Goal: Task Accomplishment & Management: Use online tool/utility

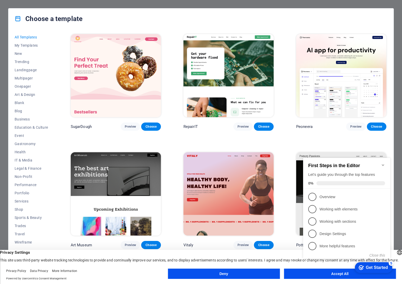
click at [116, 65] on img at bounding box center [116, 75] width 90 height 83
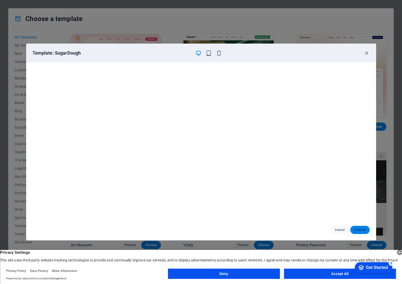
click at [360, 229] on span "Choose" at bounding box center [359, 230] width 11 height 4
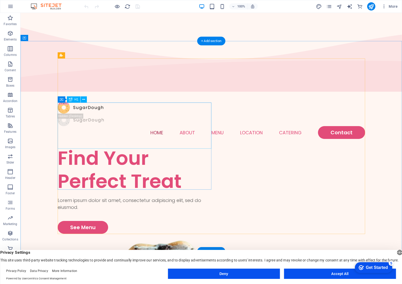
click at [135, 146] on div "Find Your Perfect Treat" at bounding box center [135, 169] width 154 height 46
click at [134, 146] on div "Find Your Perfect Treat" at bounding box center [135, 169] width 154 height 46
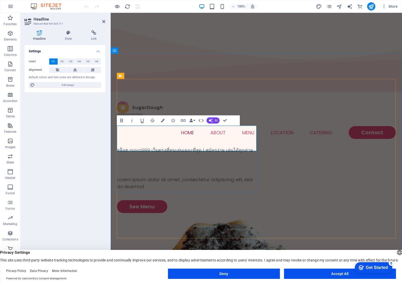
click at [163, 153] on h2 at bounding box center [187, 162] width 140 height 18
click at [206, 146] on div "สล็อต nava999 เว็บตรงที่คนเล่นเยอะที่สุด | สมัครง่าย เล่นได้ทุกค่าย" at bounding box center [187, 158] width 140 height 25
click at [89, 101] on div "Settings Level H1 H2 H3 H4 H5 H6 Alignment Default colors and font sizes are de…" at bounding box center [65, 158] width 81 height 226
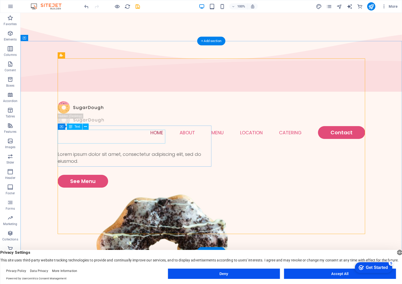
click at [121, 151] on div "Lorem ipsum dolor sit amet, consectetur adipiscing elit, sed do eiusmod." at bounding box center [135, 158] width 154 height 14
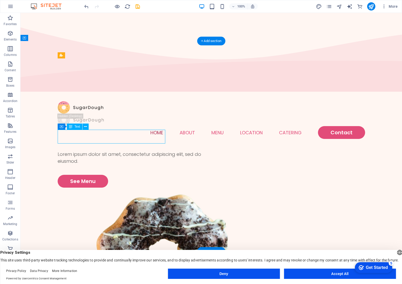
click at [121, 151] on div "Lorem ipsum dolor sit amet, consectetur adipiscing elit, sed do eiusmod." at bounding box center [135, 158] width 154 height 14
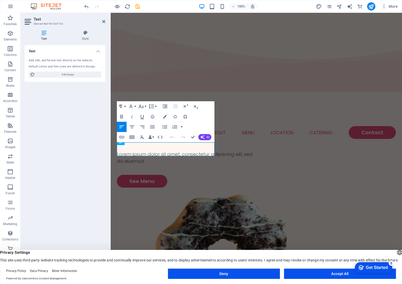
click at [121, 141] on button "Insert Link" at bounding box center [122, 137] width 10 height 10
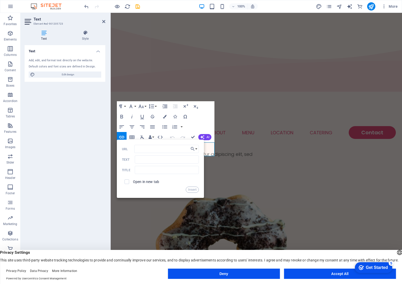
click at [61, 55] on div "Add, edit, and format text directly on the website. Default colors and font siz…" at bounding box center [65, 67] width 81 height 27
click at [67, 64] on div "Add, edit, and format text directly on the website. Default colors and font siz…" at bounding box center [65, 67] width 81 height 27
click at [70, 74] on span "Edit design" at bounding box center [67, 74] width 63 height 6
select select "px"
select select "300"
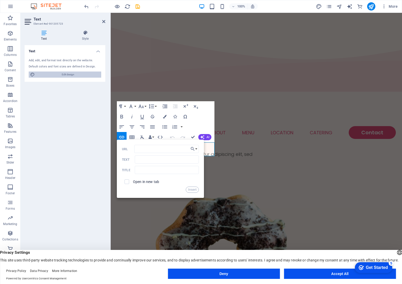
select select "px"
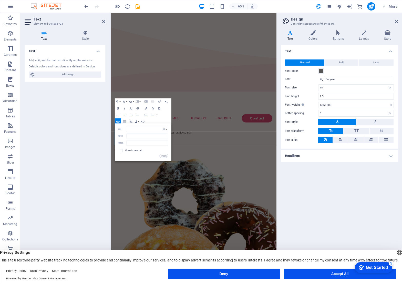
click at [80, 79] on div "Add, edit, and format text directly on the website. Default colors and font siz…" at bounding box center [65, 67] width 81 height 27
click at [100, 50] on h4 "Text" at bounding box center [65, 49] width 81 height 9
click at [46, 37] on h4 "Text" at bounding box center [45, 35] width 41 height 11
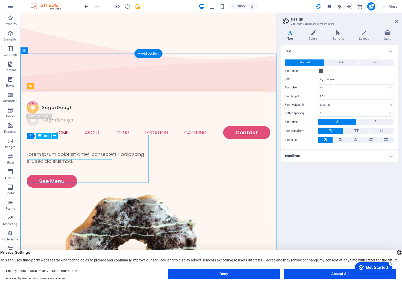
click at [68, 151] on div "Lorem ipsum dolor sit amet, consectetur adipiscing elit, sed do eiusmod." at bounding box center [88, 158] width 122 height 14
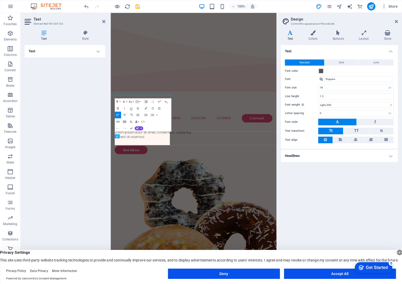
click at [68, 146] on div "Text Add, edit, and format text directly on the website. Default colors and fon…" at bounding box center [65, 158] width 81 height 226
click at [157, 207] on p "Lorem ipsum dolor sit amet, consectetur adipiscing elit, sed do eiusmod." at bounding box center [177, 200] width 121 height 14
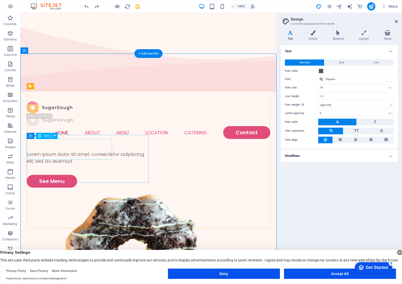
click at [47, 156] on div "Lorem ipsum dolor sit amet, consectetur adipiscing elit, sed do eiusmod." at bounding box center [88, 158] width 122 height 14
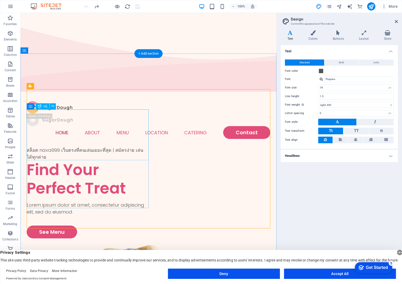
click at [65, 146] on div "สล็อต nava999 เว็บตรงที่คนเล่นเยอะที่สุด | สมัครง่าย เล่นได้ทุกค่าย Find Your P…" at bounding box center [88, 171] width 122 height 51
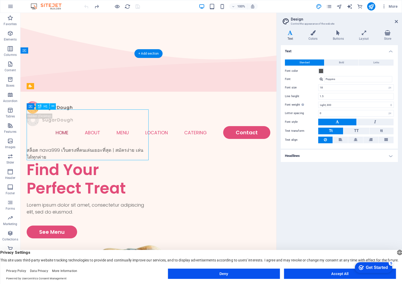
click at [42, 146] on div "สล็อต nava999 เว็บตรงที่คนเล่นเยอะที่สุด | สมัครง่าย เล่นได้ทุกค่าย Find Your P…" at bounding box center [88, 171] width 122 height 51
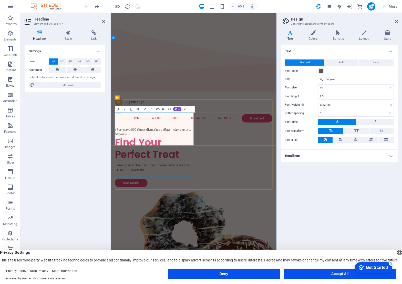
click at [122, 189] on div "สล็อต nava999 เว็บตรงที่คนเล่นเยอะที่สุด | สมัครง่าย เล่นได้ทุกค่าย Find Your P…" at bounding box center [177, 214] width 121 height 51
drag, startPoint x: 128, startPoint y: 175, endPoint x: 102, endPoint y: 164, distance: 28.2
click at [52, 63] on span "H1" at bounding box center [53, 61] width 3 height 6
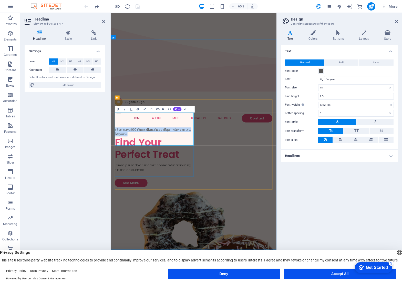
click at [162, 203] on h2 "Find Your Perfect Treat" at bounding box center [177, 221] width 121 height 37
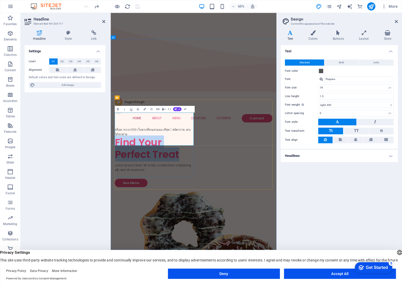
drag, startPoint x: 118, startPoint y: 187, endPoint x: 221, endPoint y: 212, distance: 105.8
click at [221, 212] on h2 "Find Your Perfect Treat" at bounding box center [177, 221] width 121 height 37
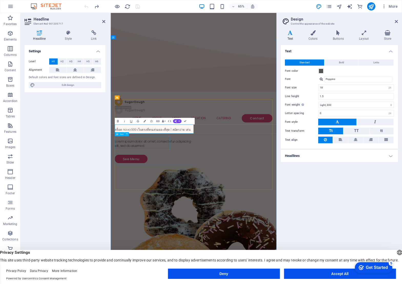
click at [152, 213] on div "Lorem ipsum dolor sit amet, consectetur adipiscing elit, sed do eiusmod." at bounding box center [177, 214] width 121 height 14
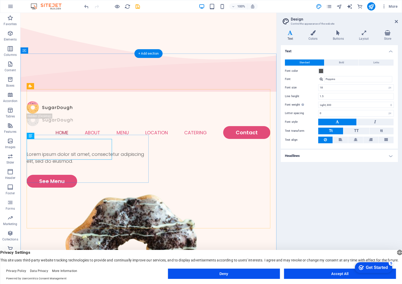
click at [129, 146] on div "Lorem ipsum dolor sit amet, consectetur adipiscing elit, sed do eiusmod. See Me…" at bounding box center [88, 166] width 122 height 41
click at [68, 151] on div "Lorem ipsum dolor sit amet, consectetur adipiscing elit, sed do eiusmod." at bounding box center [88, 158] width 122 height 14
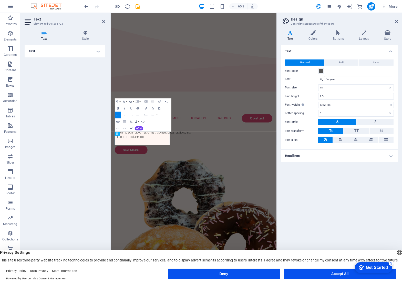
click at [68, 143] on div "Text Add, edit, and format text directly on the website. Default colors and fon…" at bounding box center [65, 158] width 81 height 226
click at [151, 207] on p "Lorem ipsum dolor sit amet, consectetur adipiscing elit, sed do eiusmod." at bounding box center [177, 200] width 121 height 14
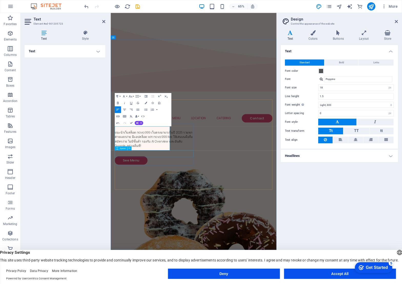
drag, startPoint x: 156, startPoint y: 219, endPoint x: 182, endPoint y: 232, distance: 29.4
click at [182, 233] on div "แนะนำเว็บสล็อต nava999 เว็บตรงมาแรงในปี 2025 รวมทุกค่ายแตกง่าย มีแอปสล็อต win n…" at bounding box center [177, 217] width 121 height 57
drag, startPoint x: 164, startPoint y: 220, endPoint x: 136, endPoint y: 208, distance: 30.4
click at [136, 208] on p "แนะนำเว็บสล็อต nava999 เว็บตรงมาแรงในปี 2025 รวมทุกค่ายแตกง่าย มีแอปสล็อต win n…" at bounding box center [177, 207] width 121 height 28
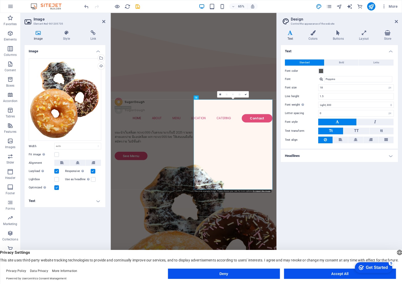
click at [342, 211] on div "Text Standard Bold Links Font color Font Poppins Font size 18 rem px Line heigh…" at bounding box center [339, 148] width 117 height 206
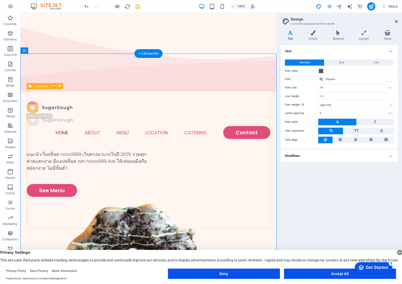
click at [49, 151] on div "แนะนำเว็บสล็อต nava999 เว็บตรงมาแรงในปี 2025 รวมทุกค่ายแตกง่าย มีแอปสล็อต win n…" at bounding box center [88, 161] width 122 height 21
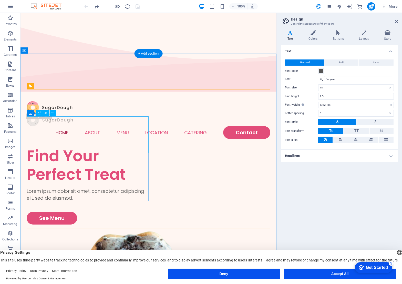
click at [68, 146] on div "Find Your Perfect Treat" at bounding box center [88, 164] width 122 height 37
click at [88, 146] on div "Find Your Perfect Treat" at bounding box center [88, 164] width 122 height 37
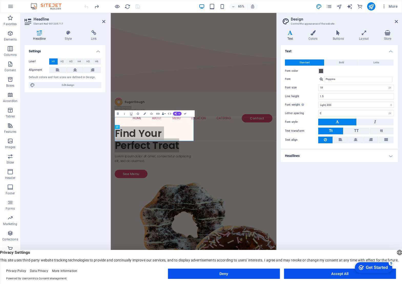
click at [88, 129] on div "Settings Level H1 H2 H3 H4 H5 H6 Alignment Default colors and font sizes are de…" at bounding box center [65, 158] width 81 height 226
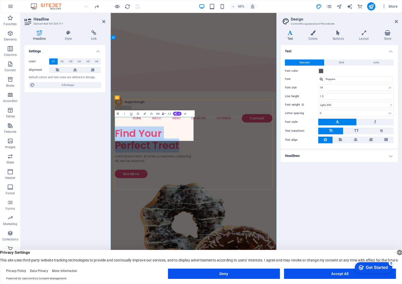
click at [189, 198] on h2 "Find Your Perfect Treat" at bounding box center [177, 207] width 121 height 37
drag, startPoint x: 217, startPoint y: 201, endPoint x: 114, endPoint y: 187, distance: 104.0
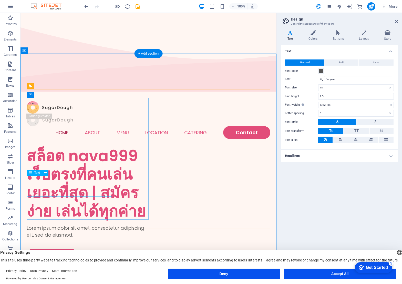
click at [65, 224] on div "Lorem ipsum dolor sit amet, consectetur adipiscing elit, sed do eiusmod." at bounding box center [88, 231] width 122 height 14
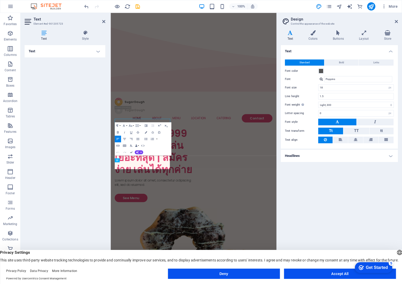
click at [65, 183] on div "Text Add, edit, and format text directly on the website. Default colors and fon…" at bounding box center [65, 158] width 81 height 226
click at [144, 267] on p "Lorem ipsum dolor sit amet, consectetur adipiscing elit, sed do eiusmod." at bounding box center [177, 274] width 121 height 14
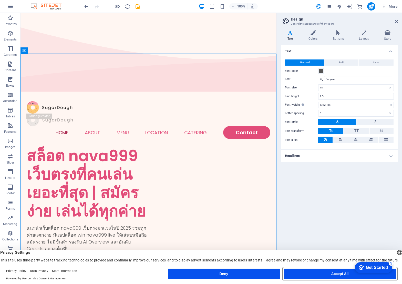
click at [333, 273] on button "Accept All" at bounding box center [340, 273] width 112 height 10
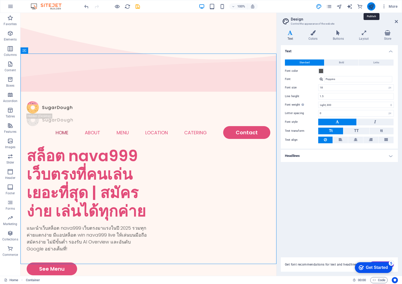
click at [372, 6] on icon "publish" at bounding box center [371, 7] width 6 height 6
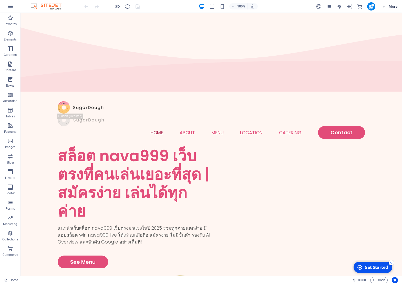
click at [395, 8] on span "More" at bounding box center [389, 6] width 16 height 5
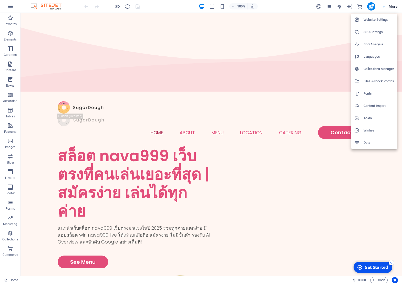
click at [13, 8] on div at bounding box center [201, 142] width 402 height 284
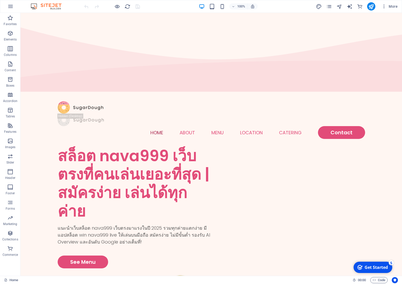
click at [11, 7] on icon "button" at bounding box center [10, 6] width 6 height 6
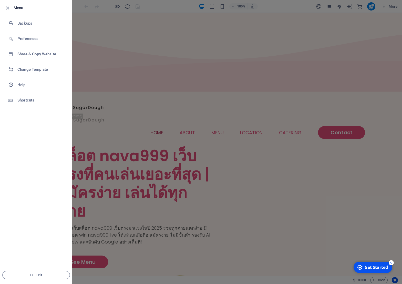
click at [390, 75] on div at bounding box center [201, 142] width 402 height 284
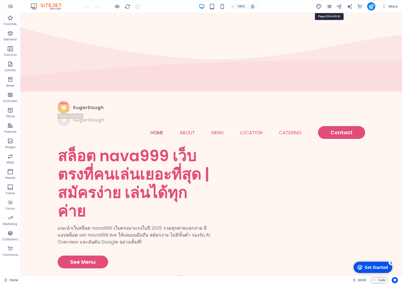
click at [330, 6] on icon "pages" at bounding box center [329, 7] width 6 height 6
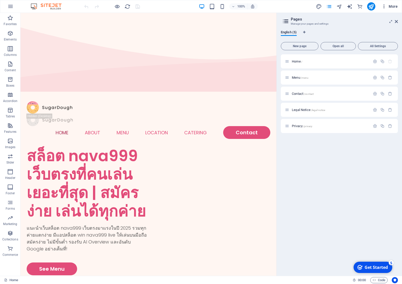
click at [384, 9] on button "More" at bounding box center [389, 6] width 20 height 8
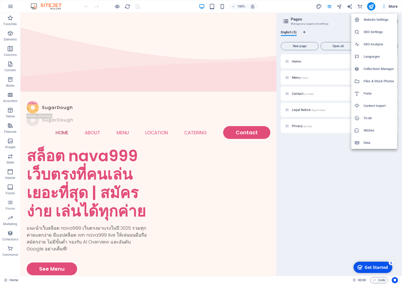
click at [371, 19] on h6 "Website Settings" at bounding box center [378, 20] width 30 height 6
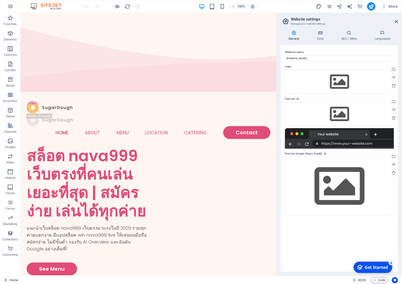
click at [322, 50] on label "Website name" at bounding box center [339, 52] width 109 height 6
click at [322, 55] on input "[DOMAIN_NAME]" at bounding box center [339, 58] width 109 height 6
click at [349, 34] on icon at bounding box center [348, 32] width 31 height 5
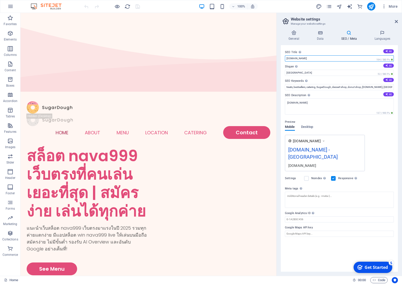
click at [311, 57] on input "[DOMAIN_NAME]" at bounding box center [339, 58] width 109 height 6
paste input "สล็อต nava999 เว็บตรงที่คนเล่นเยอะที่สุด | สมัครง่าย เล่นได้ทุกค่าย"
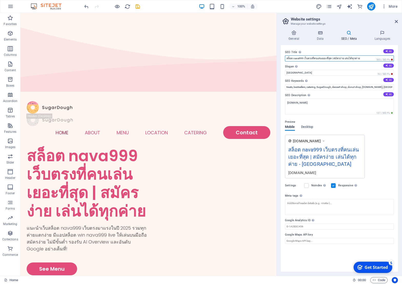
type input "สล็อต nava999 เว็บตรงที่คนเล่นเยอะที่สุด | สมัครง่าย เล่นได้ทุกค่าย"
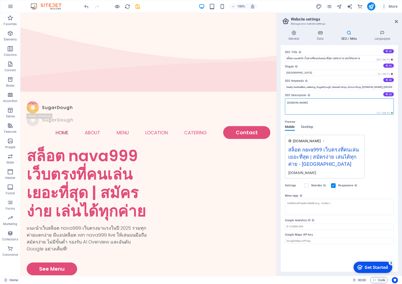
click at [316, 102] on textarea "[DOMAIN_NAME]" at bounding box center [339, 106] width 109 height 16
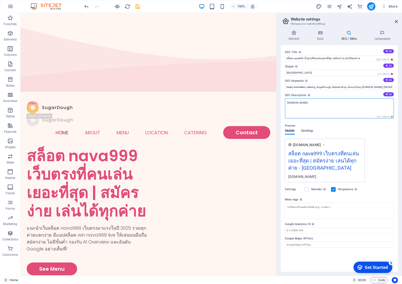
click at [316, 102] on textarea "[DOMAIN_NAME]" at bounding box center [339, 108] width 109 height 20
paste textarea "แนะนำเว็บสล็อต nava999 เว็บตรงมาแรงในปี 2025 รวมทุกค่ายแตกง่าย มีแอปสล็อต win n…"
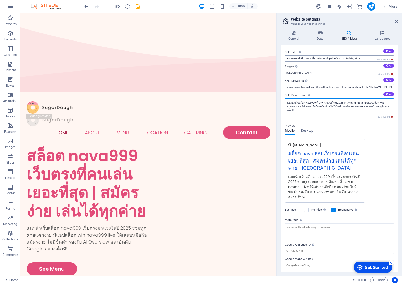
type textarea "แนะนำเว็บสล็อต nava999 เว็บตรงมาแรงในปี 2025 รวมทุกค่ายแตกง่าย มีแอปสล็อต win n…"
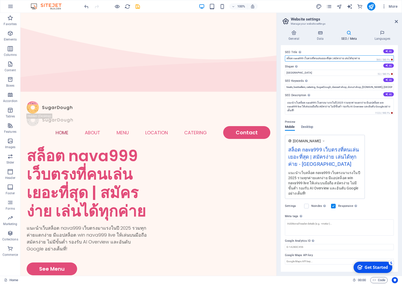
drag, startPoint x: 303, startPoint y: 58, endPoint x: 277, endPoint y: 58, distance: 26.1
click at [277, 58] on aside "Website settings Manage your website settings General Data SEO / Meta Languages…" at bounding box center [338, 144] width 125 height 263
click at [309, 90] on div "SEO Title The title of your website - make it something that stands out in sear…" at bounding box center [339, 158] width 117 height 226
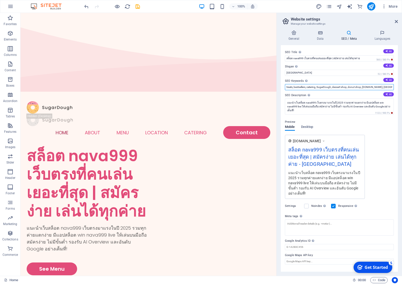
drag, startPoint x: 297, startPoint y: 99, endPoint x: 273, endPoint y: 86, distance: 27.3
click at [305, 89] on input "treats, bestsellers, catering, SugarDough, dessert shop, donut shop, [DOMAIN_NA…" at bounding box center [339, 87] width 109 height 6
paste input "สล็อต nava999"
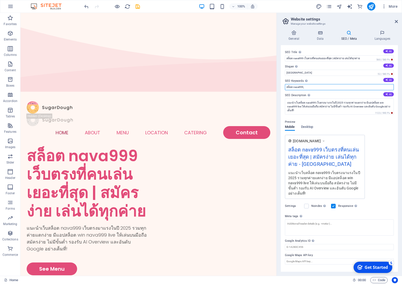
paste input "สล็อต nava999"
click at [310, 87] on input "สล็อต nava999, สล็อต nava999" at bounding box center [339, 87] width 109 height 6
type input "สล็อต nava999, nava999"
click at [365, 268] on div "Get Started" at bounding box center [375, 267] width 23 height 6
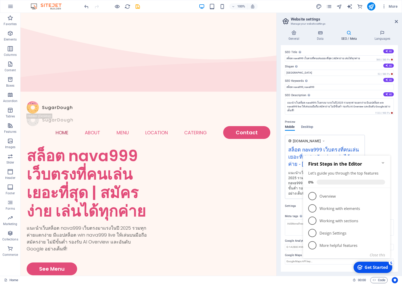
click at [373, 269] on div "Get Started" at bounding box center [375, 267] width 23 height 6
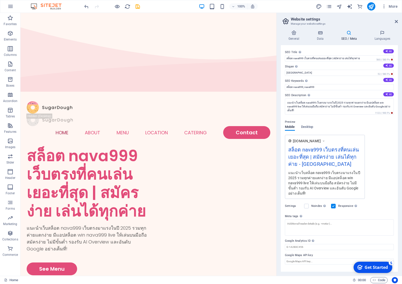
click at [373, 269] on div "Get Started" at bounding box center [375, 267] width 23 height 6
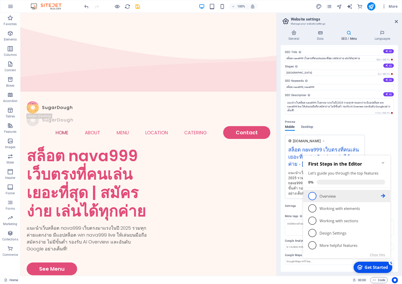
click at [314, 196] on span "1" at bounding box center [312, 196] width 8 height 8
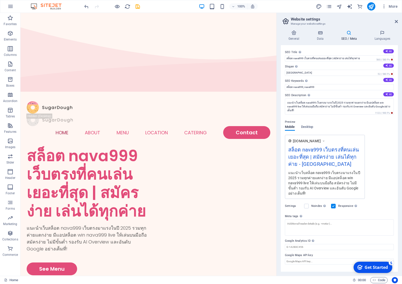
click at [367, 269] on div "Get Started" at bounding box center [375, 267] width 23 height 6
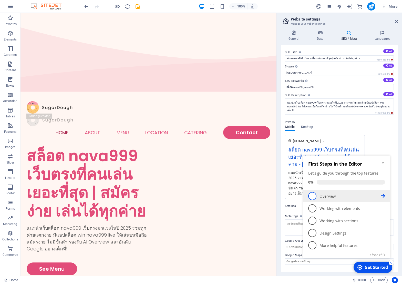
click at [313, 197] on span "1" at bounding box center [312, 196] width 8 height 8
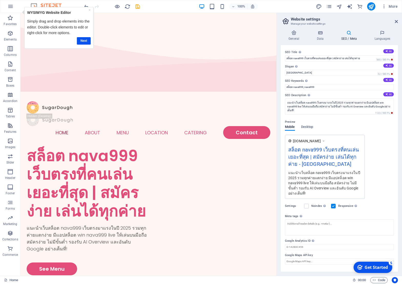
click at [372, 272] on div "checkmark Get Started 5" at bounding box center [372, 266] width 39 height 11
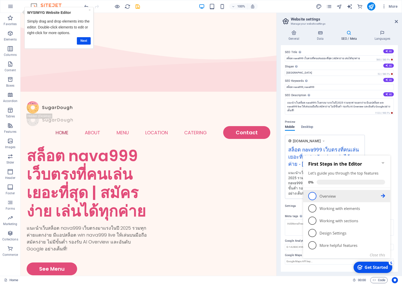
click at [380, 193] on link "1 Overview - incomplete" at bounding box center [346, 196] width 77 height 8
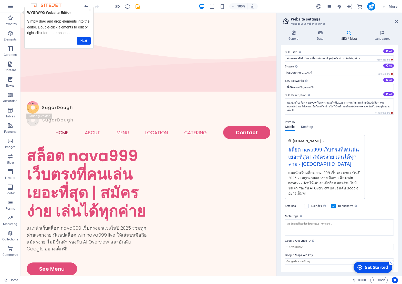
click at [373, 269] on div "Get Started" at bounding box center [375, 267] width 23 height 6
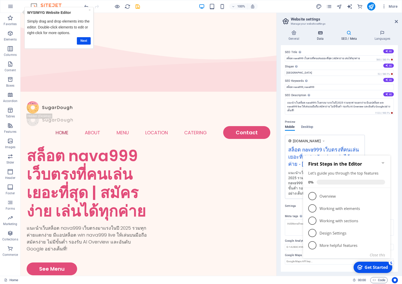
click at [319, 39] on h4 "Data" at bounding box center [321, 35] width 24 height 11
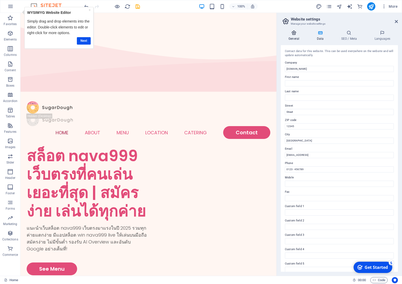
click at [298, 39] on h4 "General" at bounding box center [295, 35] width 28 height 11
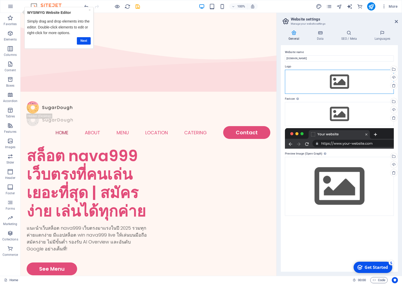
click at [385, 79] on div "Drag files here, click to choose files or select files from Files or our free s…" at bounding box center [339, 82] width 109 height 24
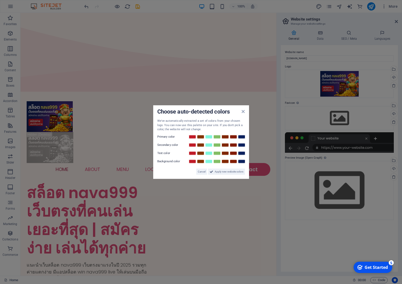
click at [351, 118] on aside "Choose auto-detected colors We've automatically extracted a set of colors from …" at bounding box center [201, 142] width 402 height 284
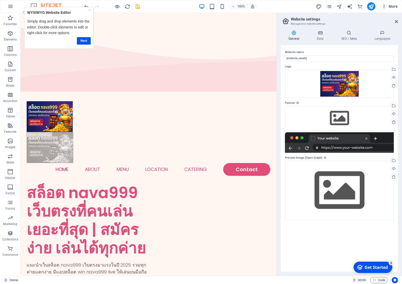
click at [391, 6] on span "More" at bounding box center [389, 6] width 16 height 5
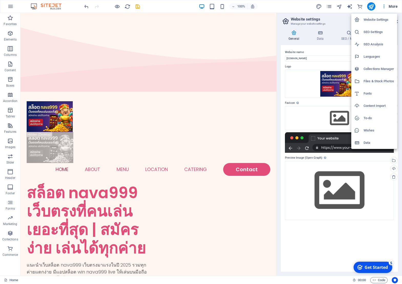
click at [370, 3] on div at bounding box center [201, 142] width 402 height 284
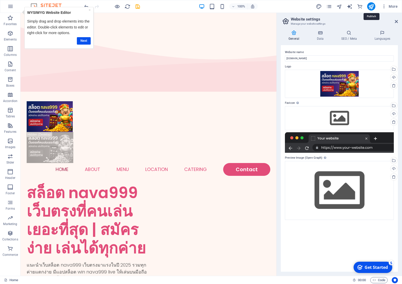
click at [370, 7] on icon "publish" at bounding box center [371, 7] width 6 height 6
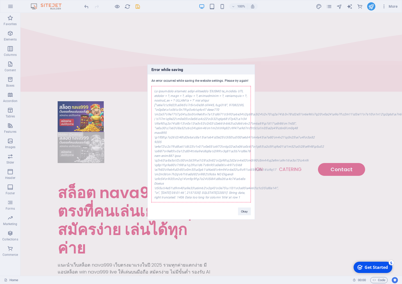
click at [247, 215] on div "Error while saving An error occurred while saving the website settings. Please …" at bounding box center [201, 142] width 108 height 155
click at [246, 209] on button "Okay" at bounding box center [244, 211] width 13 height 8
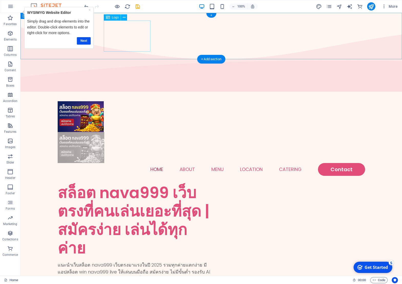
click at [115, 132] on div at bounding box center [211, 147] width 307 height 31
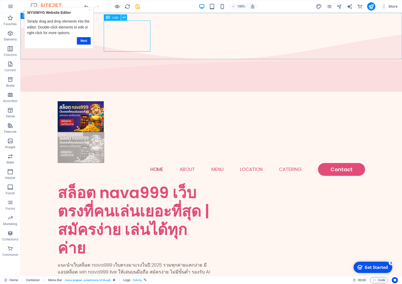
click at [124, 17] on icon at bounding box center [124, 17] width 3 height 5
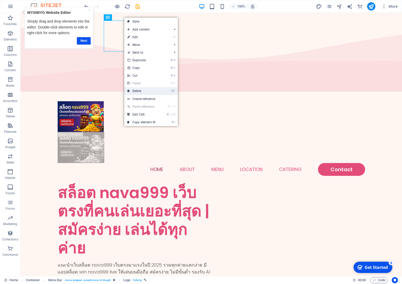
click at [139, 93] on link "⌦ Delete" at bounding box center [141, 91] width 34 height 8
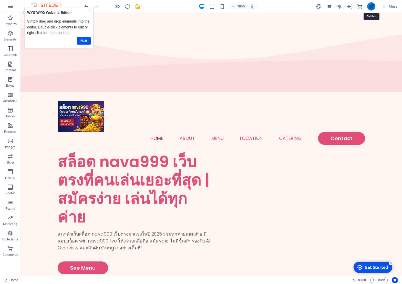
click at [368, 5] on icon "publish" at bounding box center [371, 7] width 6 height 6
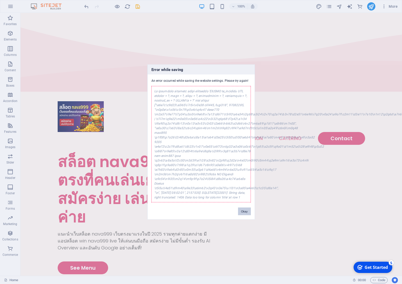
click at [247, 210] on button "Okay" at bounding box center [244, 211] width 13 height 8
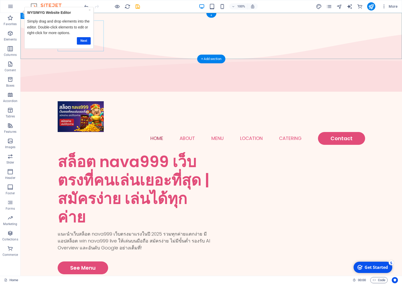
click at [97, 101] on div at bounding box center [211, 116] width 307 height 31
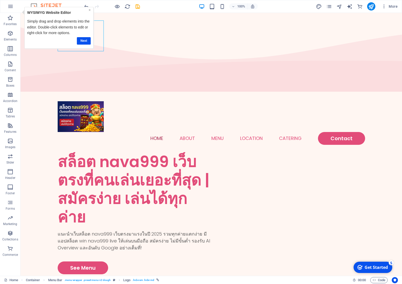
click at [90, 10] on link "×" at bounding box center [89, 10] width 2 height 4
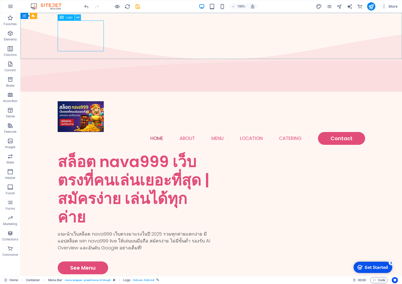
click at [80, 15] on button at bounding box center [78, 17] width 6 height 6
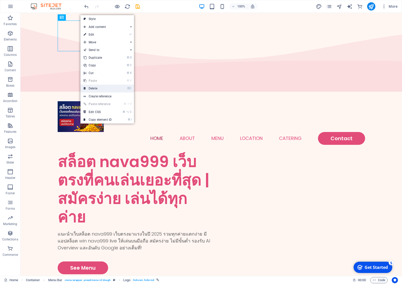
click at [105, 87] on link "⌦ Delete" at bounding box center [97, 88] width 34 height 8
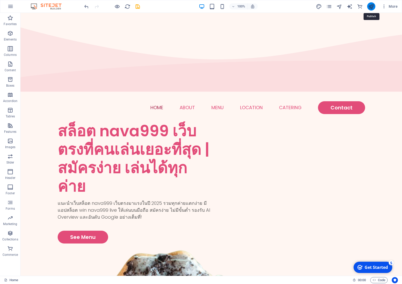
click at [372, 7] on icon "publish" at bounding box center [371, 7] width 6 height 6
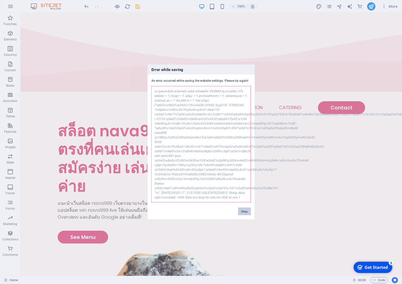
click at [244, 212] on button "Okay" at bounding box center [244, 211] width 13 height 8
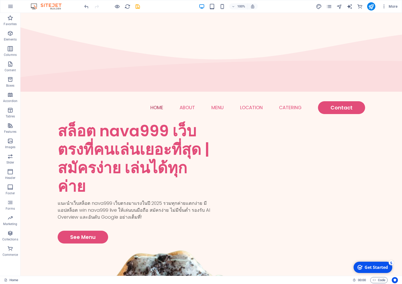
click at [371, 263] on div "checkmark Get Started 5" at bounding box center [372, 266] width 39 height 11
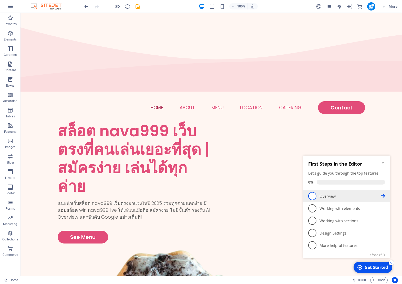
click at [312, 196] on span "1" at bounding box center [312, 196] width 8 height 8
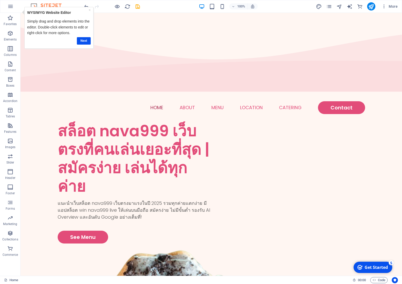
click at [368, 270] on div "Get Started" at bounding box center [375, 267] width 23 height 6
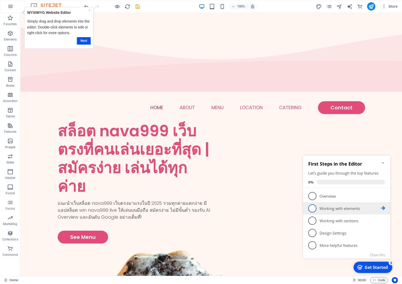
click at [369, 209] on p "Working with elements - incomplete" at bounding box center [349, 208] width 61 height 5
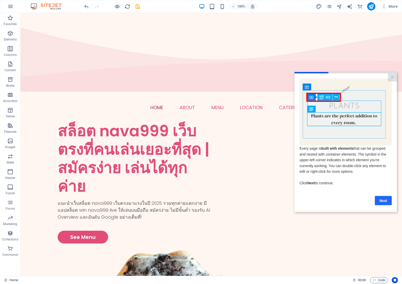
click at [382, 203] on link "Next" at bounding box center [383, 200] width 17 height 9
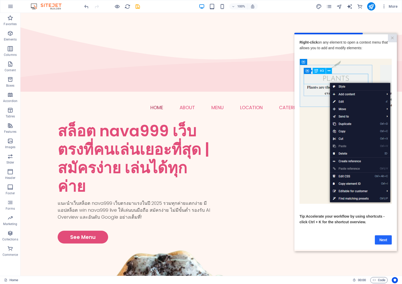
click at [386, 243] on link "Next" at bounding box center [383, 239] width 17 height 9
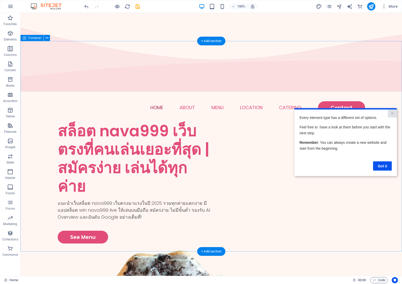
select select "vh"
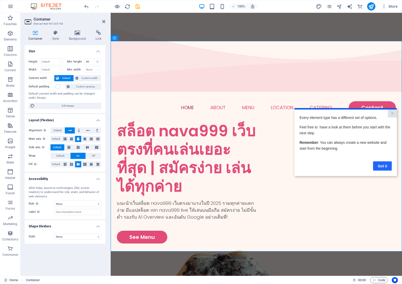
click at [381, 167] on link "Got it" at bounding box center [382, 165] width 19 height 9
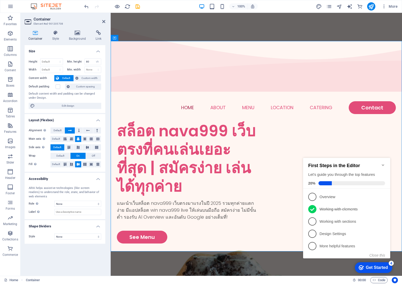
click at [377, 269] on div "Get Started" at bounding box center [377, 267] width 22 height 5
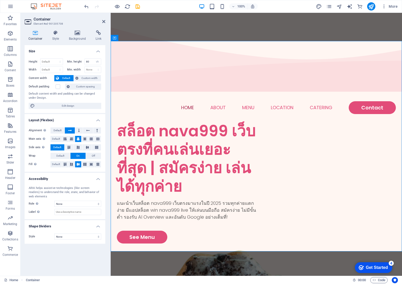
click at [384, 268] on div "Get Started" at bounding box center [377, 267] width 22 height 5
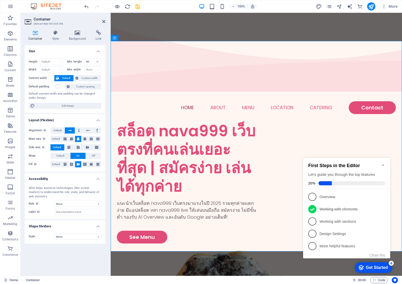
click at [372, 263] on div "checkmark Get Started 4" at bounding box center [373, 267] width 37 height 11
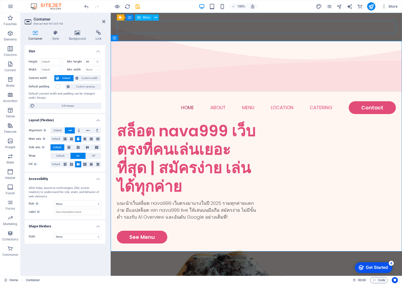
click at [378, 101] on nav "Home About Menu Location Catering Contact" at bounding box center [256, 107] width 279 height 13
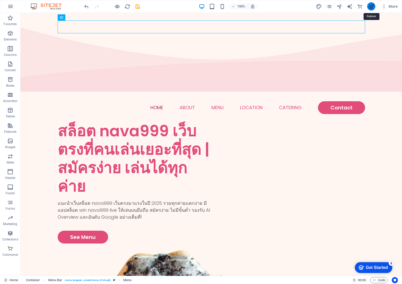
click at [372, 7] on icon "publish" at bounding box center [371, 7] width 6 height 6
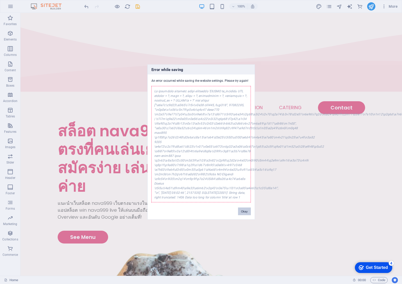
click at [244, 210] on button "Okay" at bounding box center [244, 211] width 13 height 8
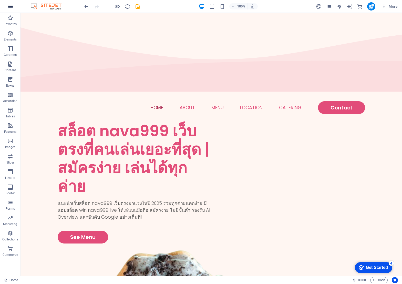
click at [12, 4] on icon "button" at bounding box center [10, 6] width 6 height 6
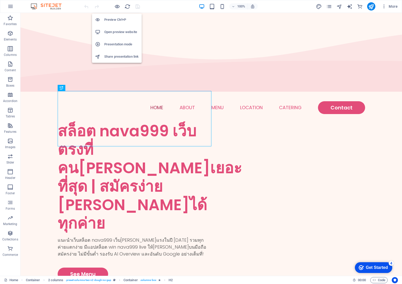
click at [118, 19] on h6 "Preview Ctrl+P" at bounding box center [121, 20] width 34 height 6
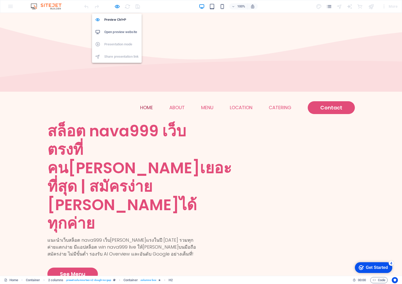
click at [119, 33] on h6 "Open preview website" at bounding box center [121, 32] width 34 height 6
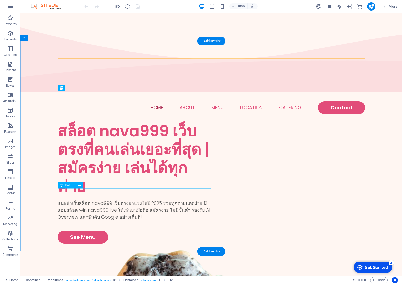
click at [85, 230] on div "See Menu" at bounding box center [135, 236] width 154 height 13
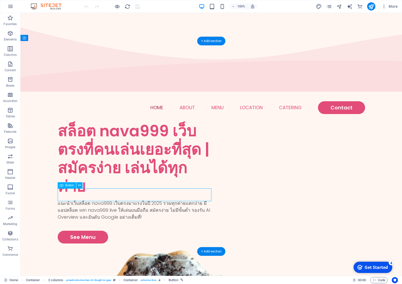
click at [91, 230] on div "See Menu" at bounding box center [135, 236] width 154 height 13
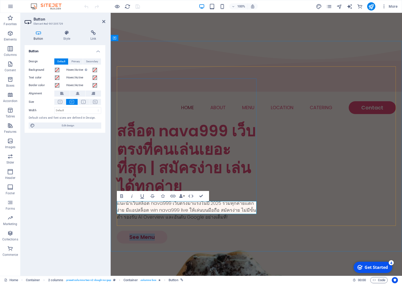
click at [150, 230] on link "See Menu" at bounding box center [142, 236] width 50 height 13
click at [156, 230] on link "See Menu" at bounding box center [142, 236] width 50 height 13
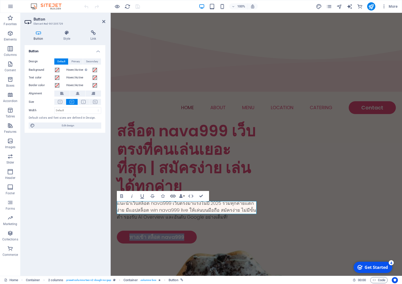
click at [171, 195] on icon "button" at bounding box center [173, 196] width 6 height 6
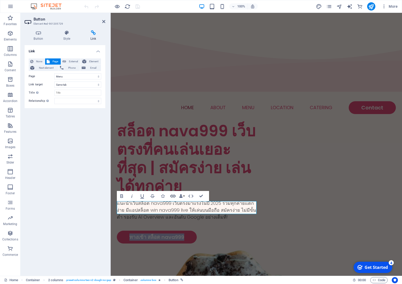
click at [170, 195] on icon "button" at bounding box center [173, 196] width 6 height 6
click at [77, 95] on input "Title Additional link description, should not be the same as the link text. The…" at bounding box center [77, 93] width 47 height 6
click at [75, 102] on select "alternate author bookmark external help license next nofollow noreferrer noopen…" at bounding box center [77, 101] width 47 height 6
click at [38, 60] on span "None" at bounding box center [39, 61] width 8 height 6
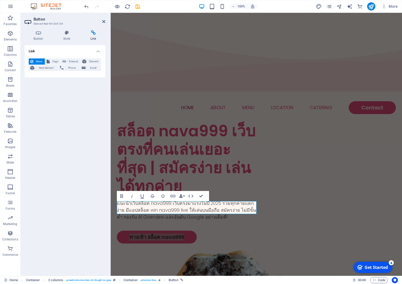
click at [37, 60] on span "None" at bounding box center [39, 61] width 8 height 6
click at [31, 51] on h4 "Link" at bounding box center [65, 49] width 81 height 9
click at [31, 51] on h4 "Link" at bounding box center [65, 51] width 81 height 12
click at [98, 37] on h4 "Link" at bounding box center [93, 35] width 24 height 11
click at [38, 31] on icon at bounding box center [39, 32] width 28 height 5
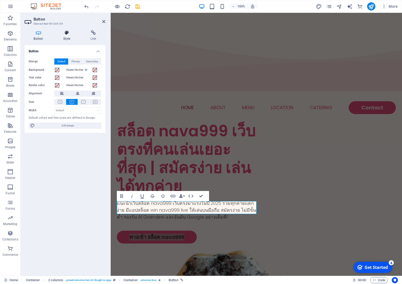
click at [70, 30] on icon at bounding box center [66, 32] width 25 height 5
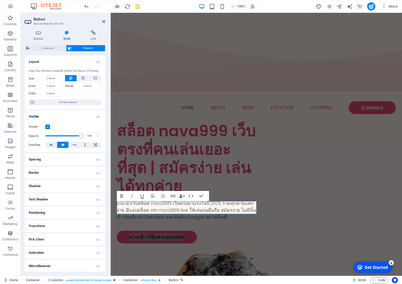
scroll to position [1, 0]
click at [90, 34] on icon at bounding box center [93, 32] width 24 height 5
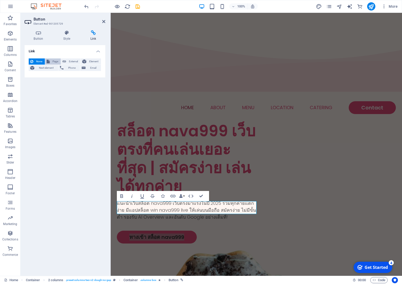
click at [53, 60] on span "Page" at bounding box center [55, 61] width 8 height 6
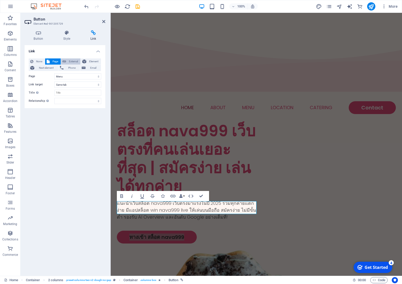
click at [71, 59] on span "External" at bounding box center [73, 61] width 11 height 6
select select "blank"
click at [74, 84] on select "New tab Same tab Overlay" at bounding box center [77, 84] width 47 height 6
click at [72, 75] on input "/16935122" at bounding box center [77, 76] width 47 height 6
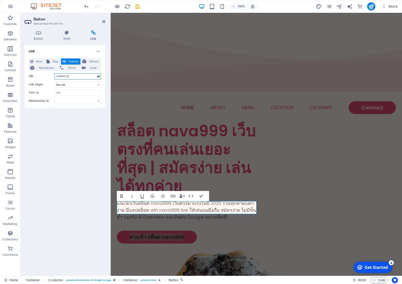
click at [72, 75] on input "/16935122" at bounding box center [77, 76] width 47 height 6
paste input "https://www.meijigakuen.com/"
type input "https://www.meijigakuen.com/"
click at [377, 268] on div "Get Started" at bounding box center [375, 267] width 23 height 6
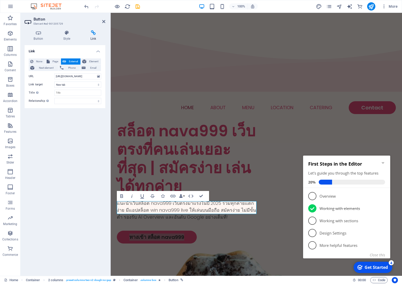
click at [72, 146] on div "Link None Page External Element Next element Phone Email Page Home Menu Contact…" at bounding box center [65, 158] width 81 height 226
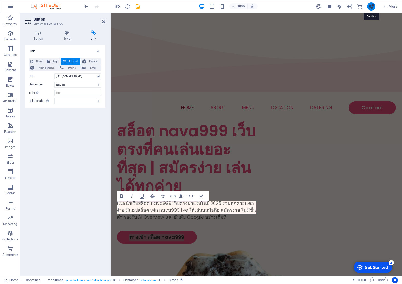
click at [374, 7] on icon "publish" at bounding box center [371, 7] width 6 height 6
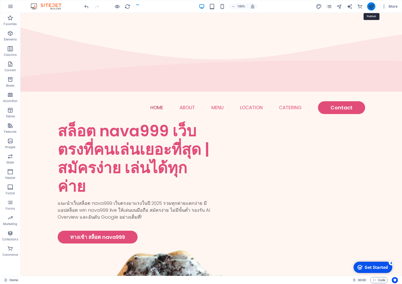
click at [374, 7] on icon "publish" at bounding box center [371, 7] width 6 height 6
click at [372, 5] on icon "publish" at bounding box center [371, 7] width 6 height 6
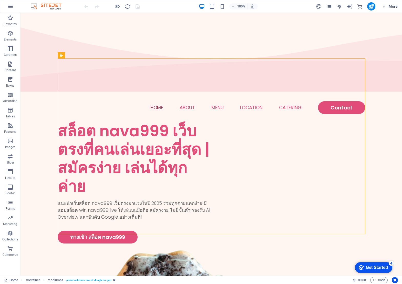
click at [394, 7] on span "More" at bounding box center [389, 6] width 16 height 5
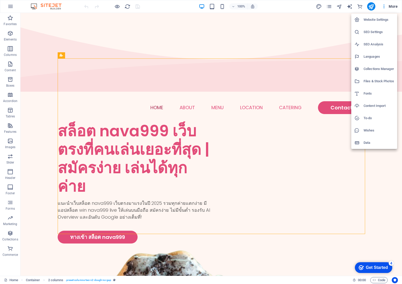
click at [379, 33] on h6 "SEO Settings" at bounding box center [378, 32] width 30 height 6
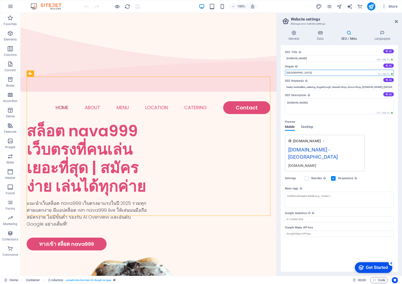
click at [307, 72] on input "[GEOGRAPHIC_DATA]" at bounding box center [339, 73] width 109 height 6
click at [317, 58] on input "[DOMAIN_NAME]" at bounding box center [339, 58] width 109 height 6
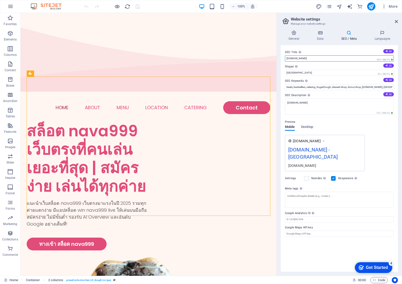
click at [317, 58] on input "[DOMAIN_NAME]" at bounding box center [339, 58] width 109 height 6
paste input "สล็อต nava999 เว็บตรงที่คนเล่นเยอะที่สุด | สมัครง่าย เล่นได้ทุกค่าย"
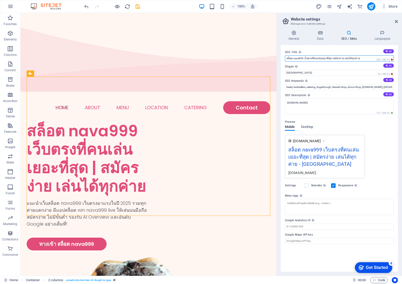
type input "สล็อต nava999 เว็บตรงที่คนเล่นเยอะที่สุด | สมัครง่าย เล่นได้ทุกค่าย"
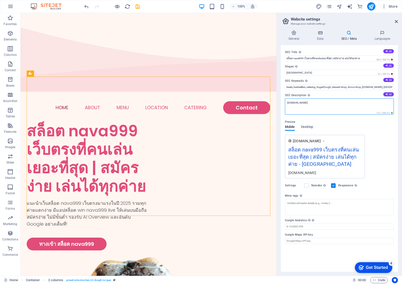
click at [332, 102] on textarea "[DOMAIN_NAME]" at bounding box center [339, 106] width 109 height 16
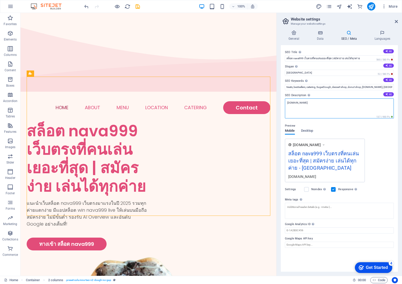
click at [332, 102] on textarea "[DOMAIN_NAME]" at bounding box center [339, 108] width 109 height 20
paste textarea "แนะนำเว็บสล็อต nava999 เว็บตรงมาแรงในปี 2025 รวมทุกค่ายแตกง่าย มีแอปสล็อต win n…"
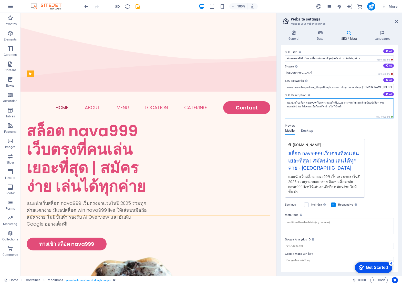
type textarea "แนะนำเว็บสล็อต nava999 เว็บตรงมาแรงในปี 2025 รวมทุกค่ายแตกง่าย มีแอปสล็อต win n…"
drag, startPoint x: 305, startPoint y: 103, endPoint x: 313, endPoint y: 103, distance: 8.4
click at [313, 103] on textarea "แนะนำเว็บสล็อต nava999 เว็บตรงมาแรงในปี 2025 รวมทุกค่ายแตกง่าย มีแอปสล็อต win n…" at bounding box center [339, 108] width 109 height 20
drag, startPoint x: 314, startPoint y: 102, endPoint x: 305, endPoint y: 102, distance: 9.2
click at [305, 102] on textarea "แนะนำเว็บสล็อต nava999 เว็บตรงมาแรงในปี 2025 รวมทุกค่ายแตกง่าย มีแอปสล็อต win n…" at bounding box center [339, 108] width 109 height 20
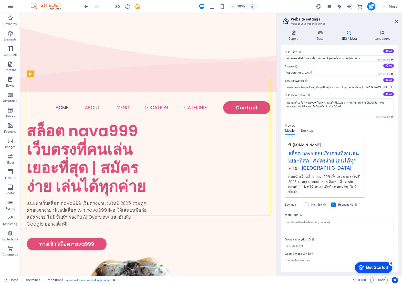
click at [300, 69] on label "Slogan The slogan of your website. AI" at bounding box center [339, 66] width 109 height 6
click at [300, 70] on input "[GEOGRAPHIC_DATA]" at bounding box center [339, 73] width 109 height 6
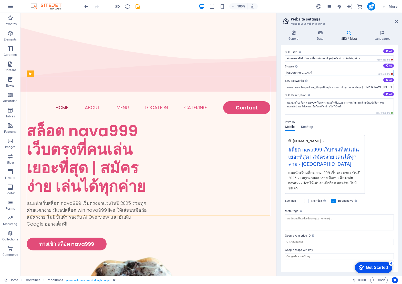
paste input "ava999"
click at [287, 73] on input "ava999" at bounding box center [339, 73] width 109 height 6
click at [292, 70] on input "nava999" at bounding box center [339, 73] width 109 height 6
click at [285, 73] on input "[PERSON_NAME] 999" at bounding box center [339, 73] width 109 height 6
type input "[PERSON_NAME] 999"
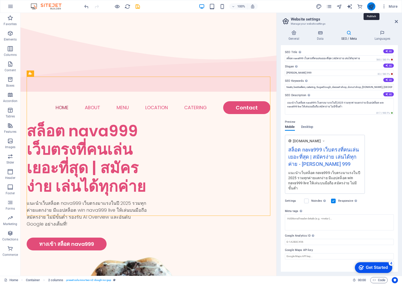
click at [371, 7] on icon "publish" at bounding box center [371, 7] width 6 height 6
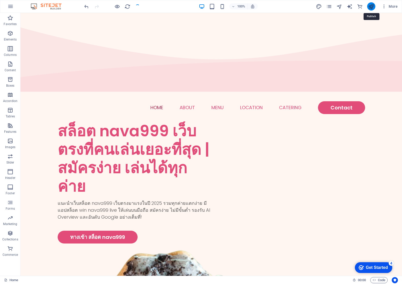
click at [371, 7] on icon "publish" at bounding box center [371, 7] width 6 height 6
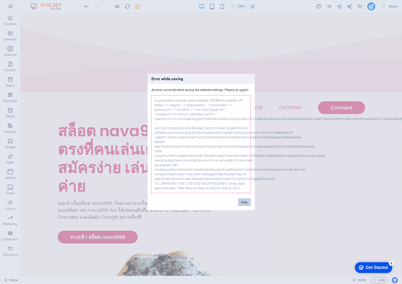
click at [242, 201] on button "Okay" at bounding box center [244, 202] width 13 height 8
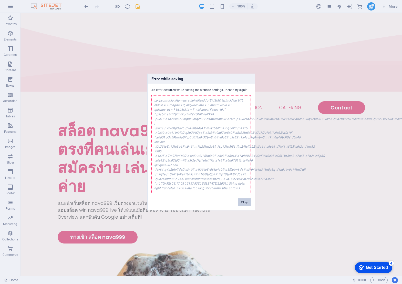
click at [247, 202] on button "Okay" at bounding box center [244, 202] width 13 height 8
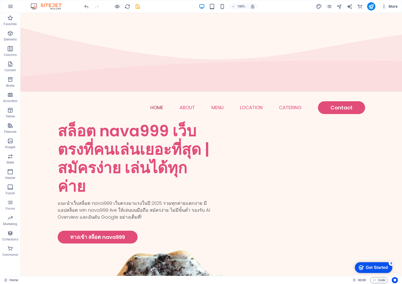
click at [394, 9] on button "More" at bounding box center [389, 6] width 20 height 8
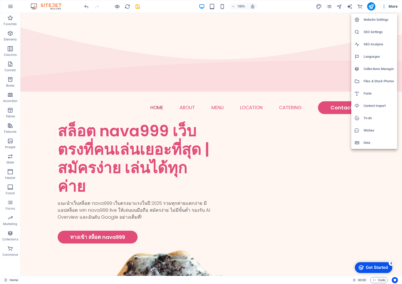
click at [385, 30] on h6 "SEO Settings" at bounding box center [378, 32] width 30 height 6
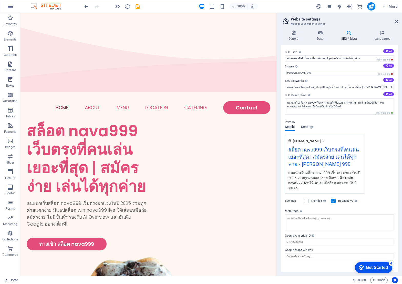
click at [366, 271] on div "checkmark Get Started 4" at bounding box center [373, 267] width 37 height 11
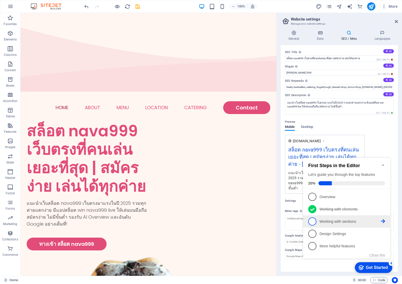
click at [326, 223] on link "3 Working with sections - incomplete" at bounding box center [346, 221] width 77 height 8
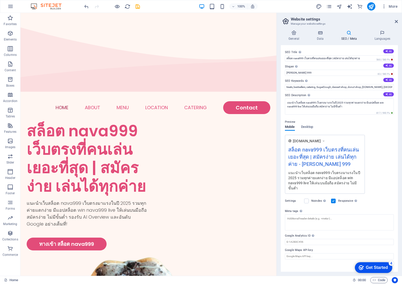
click at [366, 268] on div "Get Started" at bounding box center [377, 267] width 22 height 5
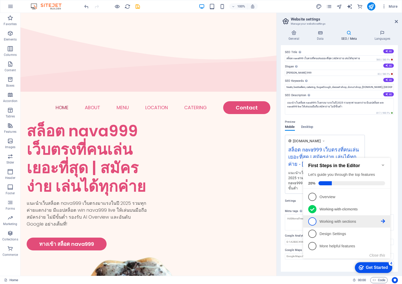
click at [313, 220] on span "3" at bounding box center [312, 221] width 8 height 8
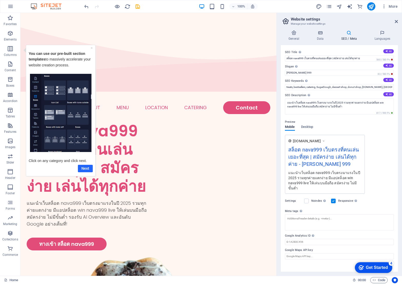
click at [87, 169] on link "Next" at bounding box center [85, 167] width 15 height 7
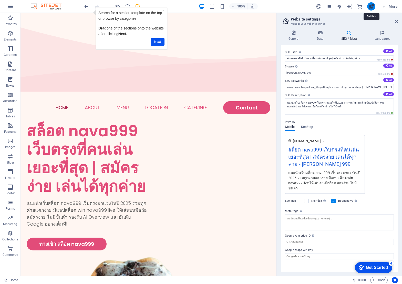
click at [370, 5] on icon "publish" at bounding box center [371, 7] width 6 height 6
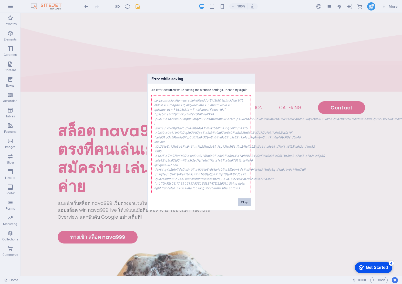
click at [248, 199] on button "Okay" at bounding box center [244, 202] width 13 height 8
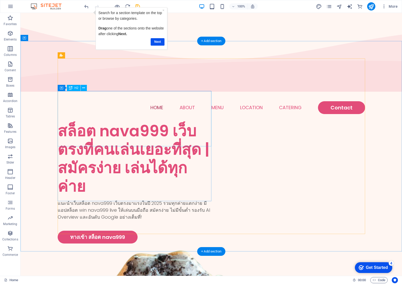
click at [168, 122] on div "สล็อต nava999 เว็บตรงที่คนเล่นเยอะที่สุด | สมัครง่าย เล่นได้ทุกค่าย" at bounding box center [135, 159] width 154 height 74
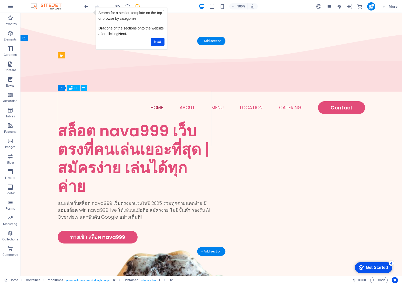
click at [136, 122] on div "สล็อต nava999 เว็บตรงที่คนเล่นเยอะที่สุด | สมัครง่าย เล่นได้ทุกค่าย" at bounding box center [135, 159] width 154 height 74
click at [137, 122] on div "สล็อต nava999 เว็บตรงที่คนเล่นเยอะที่สุด | สมัครง่าย เล่นได้ทุกค่าย" at bounding box center [135, 159] width 154 height 74
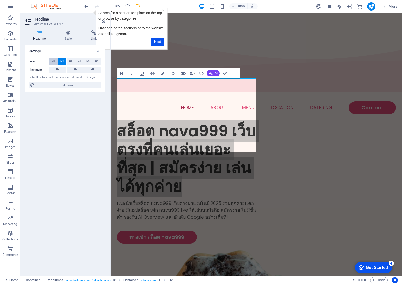
click at [50, 62] on button "H1" at bounding box center [53, 61] width 8 height 6
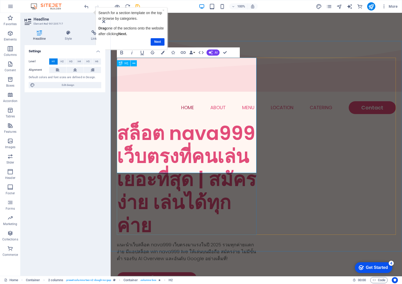
click at [194, 122] on h1 "สล็อต nava999 เว็บตรงที่คนเล่นเยอะที่สุด | สมัครง่าย เล่นได้ทุกค่าย" at bounding box center [187, 179] width 140 height 115
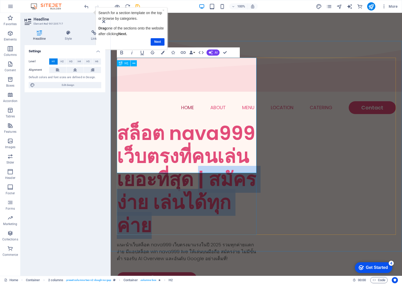
drag, startPoint x: 194, startPoint y: 110, endPoint x: 207, endPoint y: 156, distance: 48.2
click at [207, 156] on h1 "สล็อต nava999 เว็บตรงที่คนเล่นเยอะที่สุด | สมัครง่าย เล่นได้ทุกค่าย" at bounding box center [187, 179] width 140 height 115
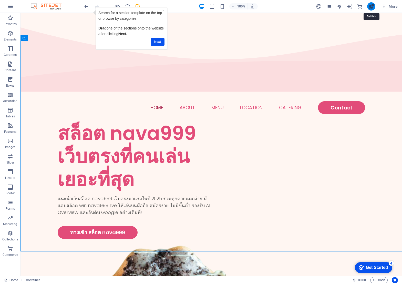
click at [371, 9] on icon "publish" at bounding box center [371, 7] width 6 height 6
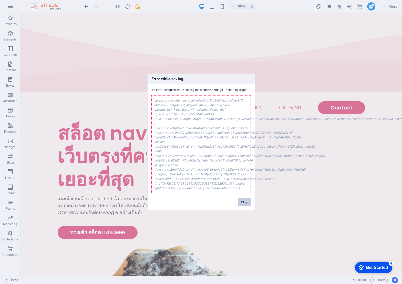
click at [246, 201] on button "Okay" at bounding box center [244, 202] width 13 height 8
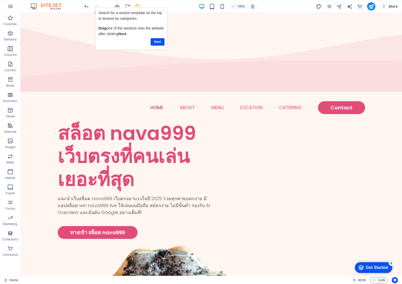
click at [394, 7] on span "More" at bounding box center [389, 6] width 16 height 5
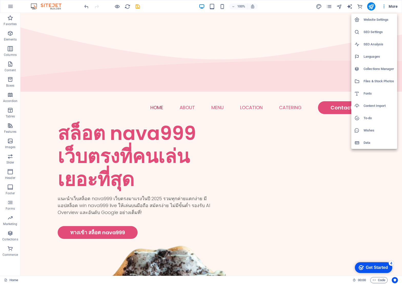
click at [381, 35] on li "SEO Settings" at bounding box center [374, 32] width 46 height 12
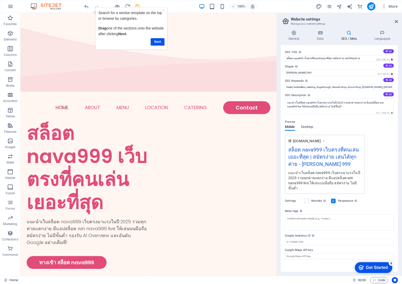
click at [302, 68] on label "Slogan The slogan of your website. AI" at bounding box center [339, 66] width 109 height 6
click at [302, 70] on input "[PERSON_NAME] 999" at bounding box center [339, 73] width 109 height 6
click at [299, 73] on input "[PERSON_NAME] 999" at bounding box center [339, 73] width 109 height 6
click at [303, 58] on input "สล็อต nava999 เว็บตรงที่คนเล่นเยอะที่สุด | สมัครง่าย เล่นได้ทุกค่าย" at bounding box center [339, 58] width 109 height 6
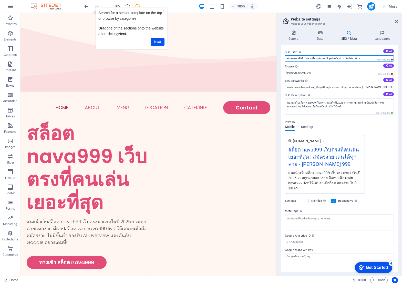
drag, startPoint x: 330, startPoint y: 59, endPoint x: 415, endPoint y: 73, distance: 87.0
click at [401, 73] on html "[DOMAIN_NAME] Home Favorites Elements Columns Content Boxes Accordion Tables Fe…" at bounding box center [201, 142] width 402 height 284
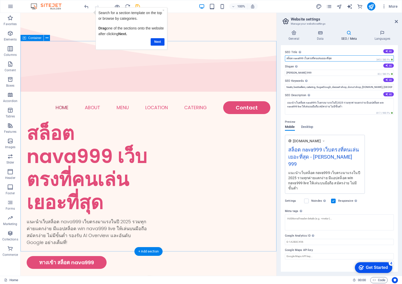
drag, startPoint x: 323, startPoint y: 71, endPoint x: 270, endPoint y: 58, distance: 54.8
type input "สล็อต nava999 เว็บตรงที่คนเล่นเยอะที่สุด"
click at [302, 61] on input "สล็อต nava999 เว็บตรงที่คนเล่นเยอะที่สุด" at bounding box center [339, 58] width 109 height 6
click at [303, 56] on input "สล็อต nava999 เว็บตรงที่คนเล่นเยอะที่สุด" at bounding box center [339, 58] width 109 height 6
drag, startPoint x: 303, startPoint y: 58, endPoint x: 281, endPoint y: 58, distance: 22.3
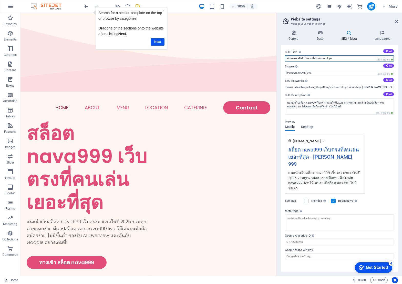
click at [280, 58] on div "General Data SEO / Meta Languages Website name [DOMAIN_NAME] Logo Drag files he…" at bounding box center [338, 150] width 125 height 249
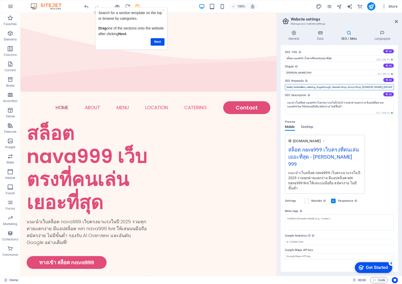
click at [302, 86] on input "treats, bestsellers, catering, SugarDough, dessert shop, donut shop, [DOMAIN_NA…" at bounding box center [339, 87] width 109 height 6
paste input "สล็อต nava999"
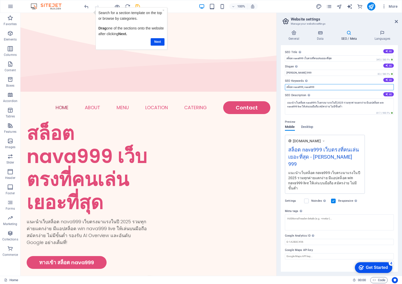
type input "สล็อต nava999, nava999"
click at [369, 265] on div "Get Started" at bounding box center [377, 267] width 22 height 5
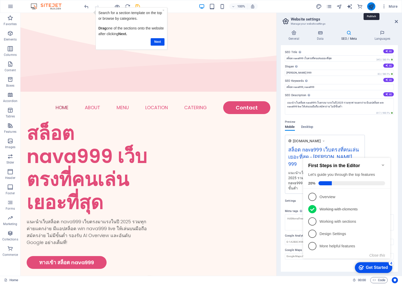
click at [371, 5] on icon "publish" at bounding box center [371, 7] width 6 height 6
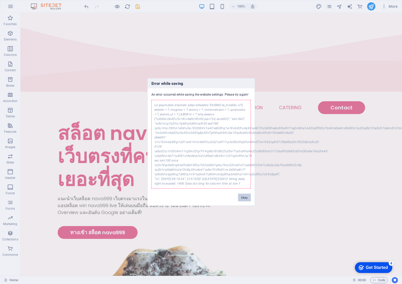
click at [247, 197] on button "Okay" at bounding box center [244, 198] width 13 height 8
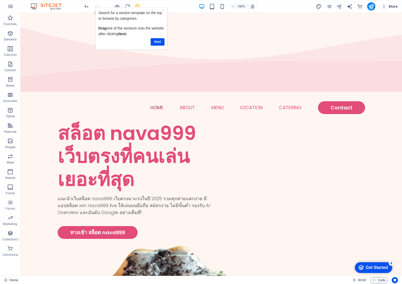
click at [390, 9] on span "More" at bounding box center [389, 6] width 16 height 5
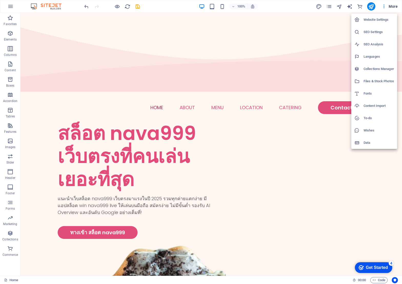
click at [382, 34] on h6 "SEO Settings" at bounding box center [378, 32] width 30 height 6
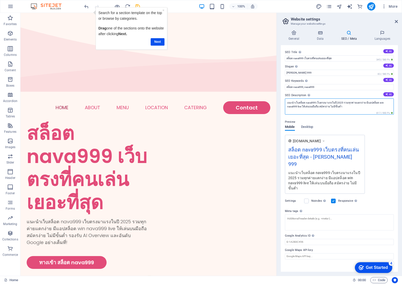
click at [356, 109] on textarea "แนะนำเว็บสล็อต nava999 เว็บตรงมาแรงในปี 2025 รวมทุกค่ายแตกง่าย มีแอปสล็อต win n…" at bounding box center [339, 106] width 109 height 16
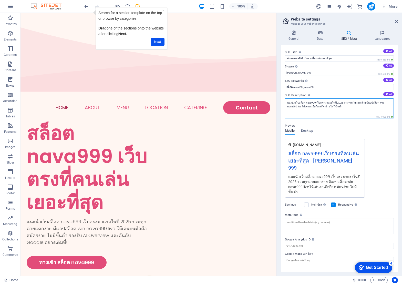
click at [295, 106] on textarea "แนะนำเว็บสล็อต nava999 เว็บตรงมาแรงในปี 2025 รวมทุกค่ายแตกง่าย มีแอปสล็อต win n…" at bounding box center [339, 108] width 109 height 20
type textarea "แนะนำเว็บสล็อต nava999 เว็บตรงมาแรงในปี 2025 รวมทุกค่ายแตกง่าย มีแอปสล็อต win n…"
click at [376, 269] on div "Get Started" at bounding box center [377, 267] width 22 height 5
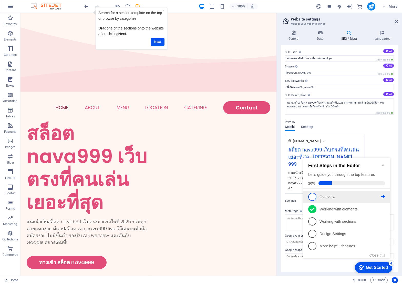
click at [310, 193] on span "1" at bounding box center [312, 197] width 8 height 8
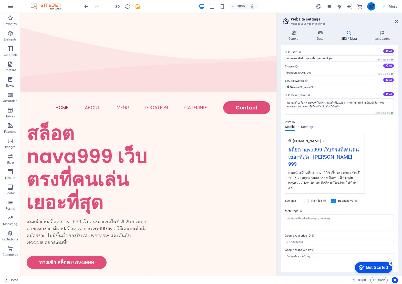
click at [372, 7] on icon "publish" at bounding box center [371, 7] width 6 height 6
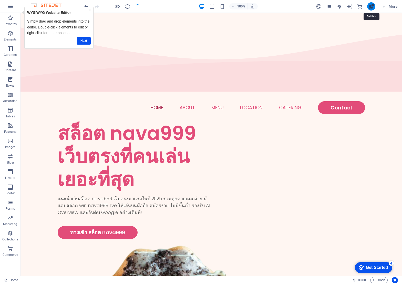
click at [372, 7] on icon "publish" at bounding box center [371, 7] width 6 height 6
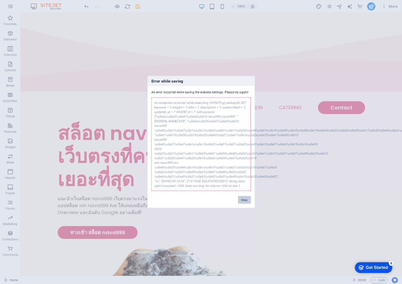
click at [247, 196] on button "Okay" at bounding box center [244, 200] width 13 height 8
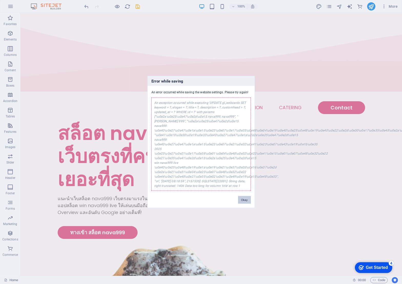
click at [243, 198] on button "Okay" at bounding box center [244, 200] width 13 height 8
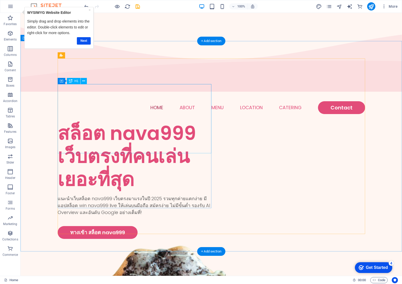
click at [87, 123] on div "สล็อต nava999 เว็บตรงที่คนเล่นเยอะที่สุด" at bounding box center [135, 156] width 154 height 69
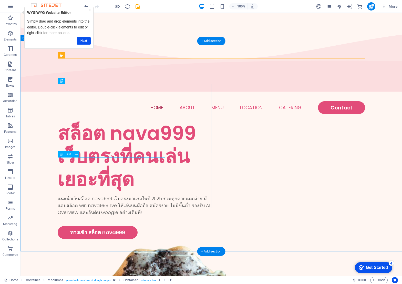
click at [86, 195] on div "แนะนำเว็บสล็อต nava999 เว็บตรงมาแรงในปี 2025 รวมทุกค่ายแตกง่าย มีแอปสล็อต win n…" at bounding box center [135, 205] width 154 height 21
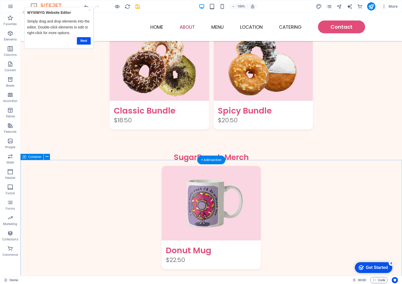
scroll to position [798, 0]
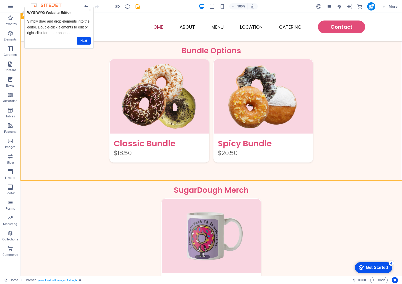
scroll to position [819, 0]
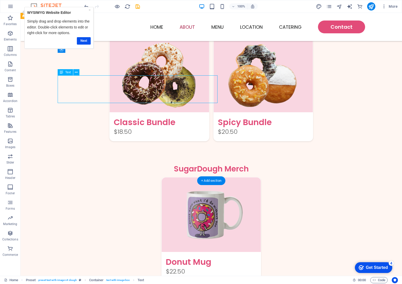
click at [67, 74] on span "Text" at bounding box center [68, 72] width 6 height 3
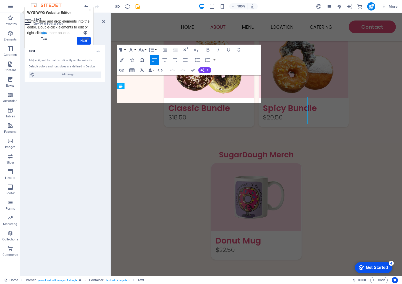
scroll to position [798, 0]
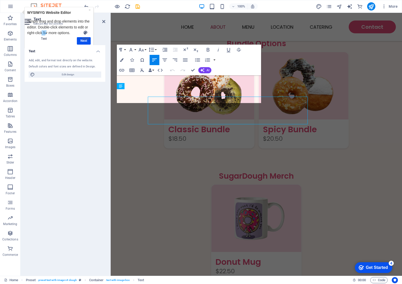
click at [93, 88] on div "Text Add, edit, and format text directly on the website. Default colors and fon…" at bounding box center [65, 158] width 81 height 226
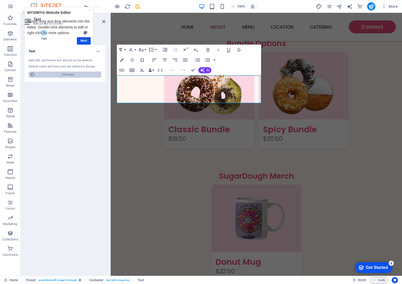
click at [71, 77] on span "Edit design" at bounding box center [67, 74] width 63 height 6
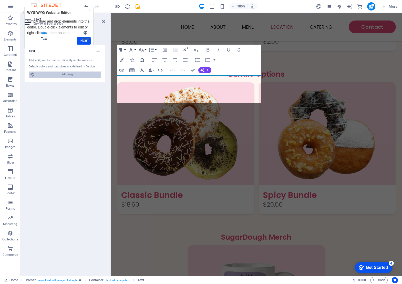
select select "px"
select select "300"
select select "px"
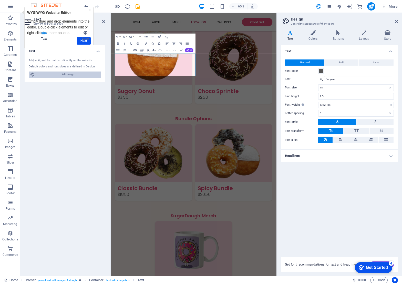
scroll to position [958, 0]
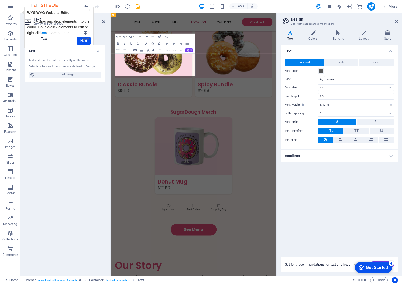
drag, startPoint x: 165, startPoint y: 104, endPoint x: 97, endPoint y: 73, distance: 75.1
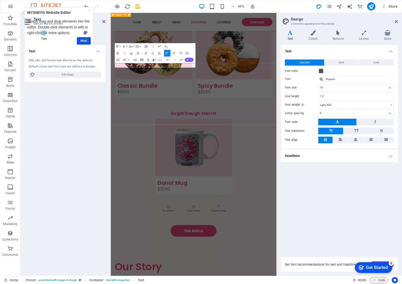
scroll to position [954, 0]
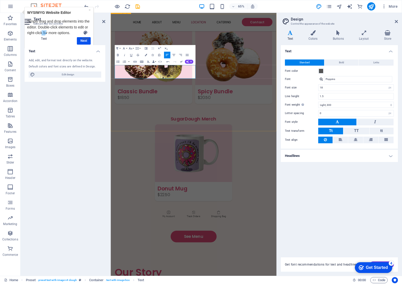
click at [372, 265] on div "Get Started" at bounding box center [377, 267] width 22 height 5
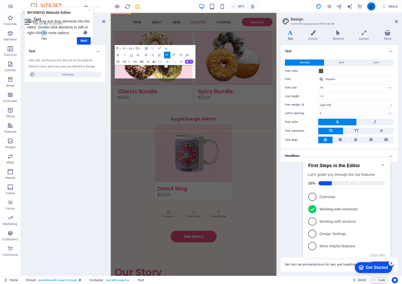
click at [372, 8] on icon "publish" at bounding box center [371, 7] width 6 height 6
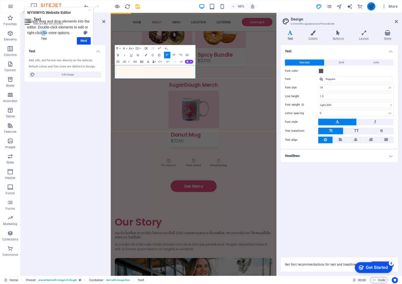
scroll to position [834, 0]
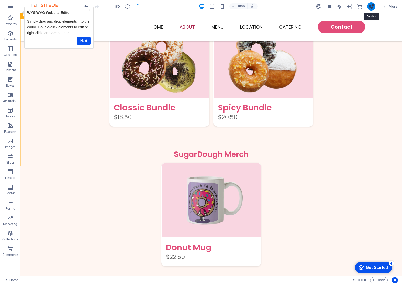
click at [372, 8] on icon "publish" at bounding box center [371, 7] width 6 height 6
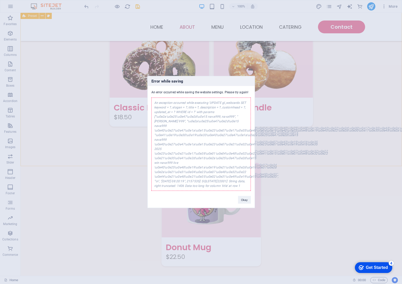
click at [246, 203] on div "Error while saving An error occurred while saving the website settings. Please …" at bounding box center [201, 142] width 108 height 132
click at [245, 199] on button "Okay" at bounding box center [244, 200] width 13 height 8
